Goal: Go to known website: Access a specific website the user already knows

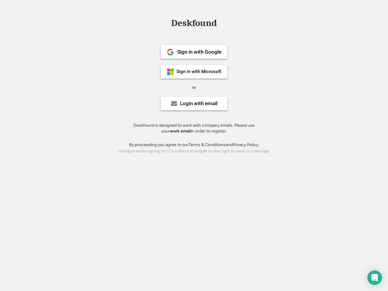
click at [194, 87] on div "or" at bounding box center [194, 88] width 4 height 6
click at [194, 24] on div "Deskfound" at bounding box center [194, 22] width 52 height 9
click at [166, 23] on div "Deskfound" at bounding box center [194, 24] width 388 height 12
click at [194, 24] on div "Deskfound" at bounding box center [194, 22] width 52 height 9
click at [194, 87] on div "or" at bounding box center [194, 88] width 4 height 6
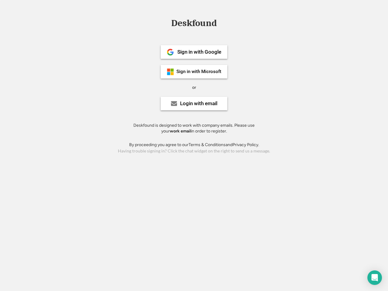
click at [194, 52] on div "Sign in with Google" at bounding box center [199, 51] width 44 height 5
click at [199, 52] on div "Sign in with Google" at bounding box center [199, 51] width 44 height 5
click at [170, 52] on img at bounding box center [170, 51] width 7 height 7
click at [194, 72] on div "Sign in with Microsoft" at bounding box center [198, 71] width 45 height 5
click at [199, 72] on div "Sign in with Microsoft" at bounding box center [198, 71] width 45 height 5
